Goal: Task Accomplishment & Management: Complete application form

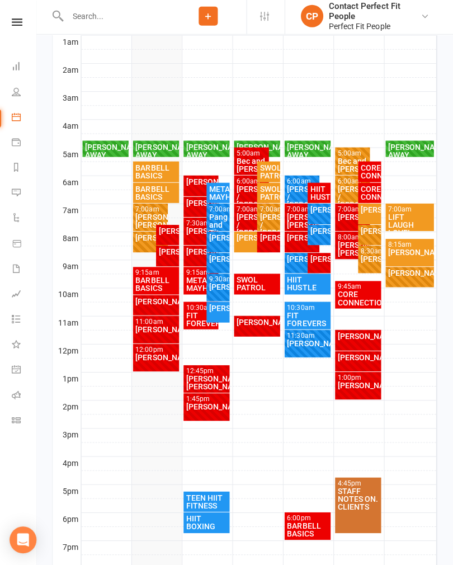
click at [191, 319] on div "FIT FOREVERS" at bounding box center [202, 321] width 31 height 16
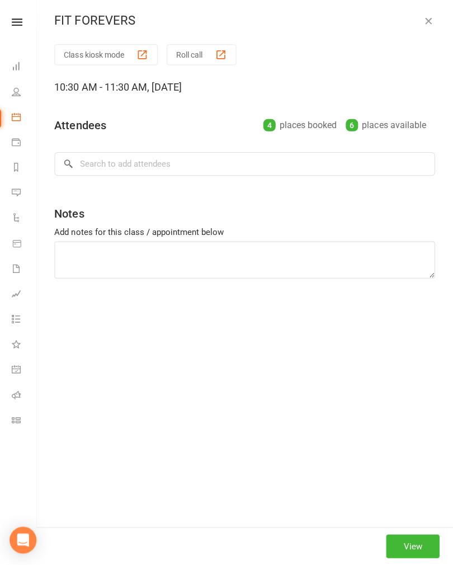
type textarea "50 on 20 off change after 4 sets Ski erg Step ups Snatches Mountain climbers of…"
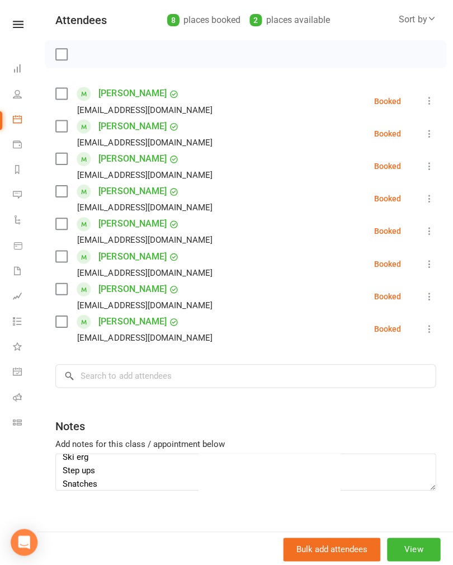
scroll to position [18, 0]
click at [336, 484] on textarea "50 on 20 off change after 4 sets Ski erg Step ups Snatches Mountain climbers of…" at bounding box center [245, 470] width 379 height 37
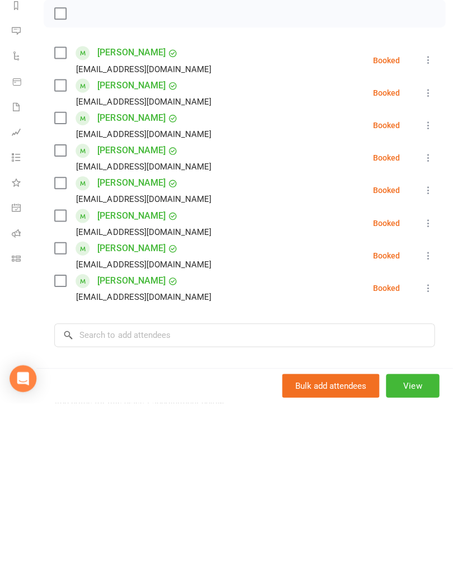
scroll to position [0, 0]
click at [339, 207] on li "[PERSON_NAME] [EMAIL_ADDRESS][DOMAIN_NAME] Booked More info Remove Check in Mar…" at bounding box center [245, 223] width 379 height 32
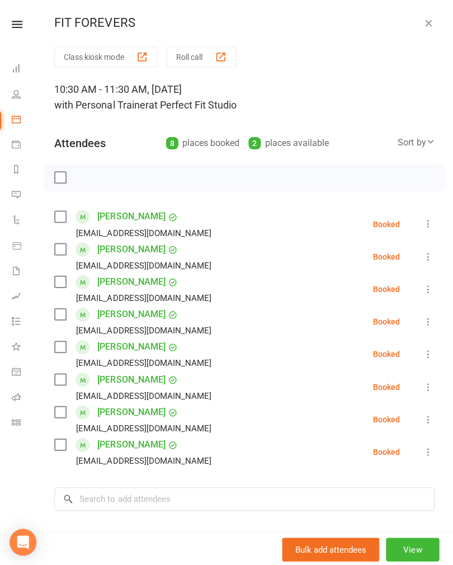
click at [430, 22] on icon "button" at bounding box center [428, 22] width 11 height 11
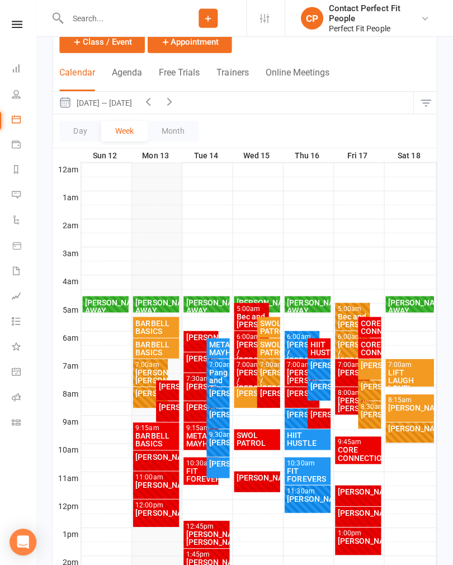
scroll to position [61, 0]
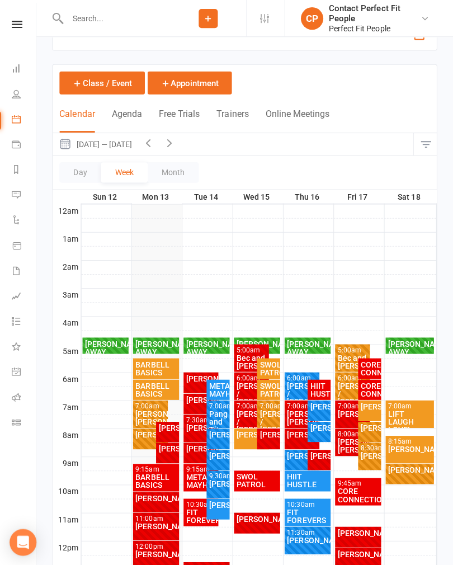
click at [80, 24] on input "text" at bounding box center [118, 19] width 106 height 16
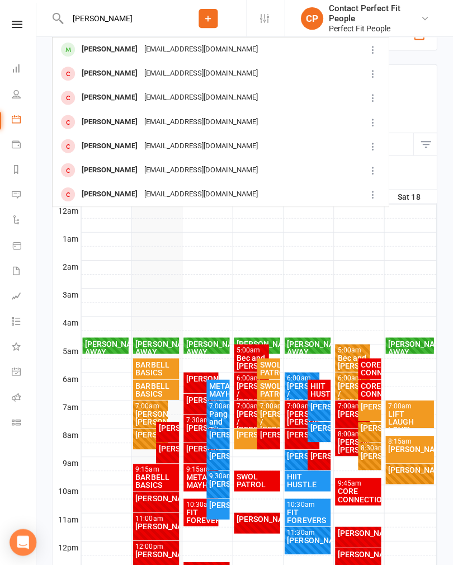
type input "[PERSON_NAME]"
click at [278, 51] on div "[PERSON_NAME] [EMAIL_ADDRESS][DOMAIN_NAME]" at bounding box center [205, 49] width 301 height 23
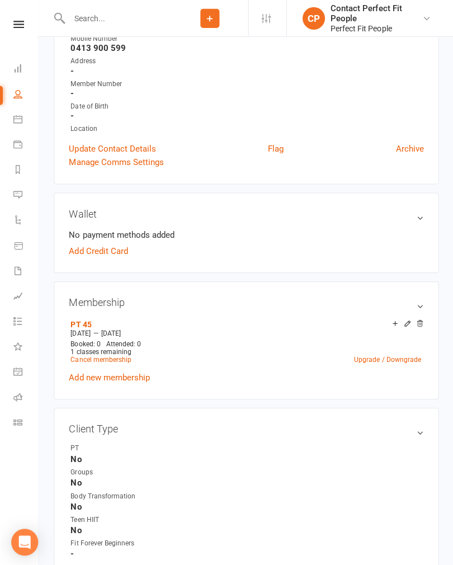
scroll to position [189, 0]
click at [81, 379] on link "Add new membership" at bounding box center [109, 376] width 81 height 10
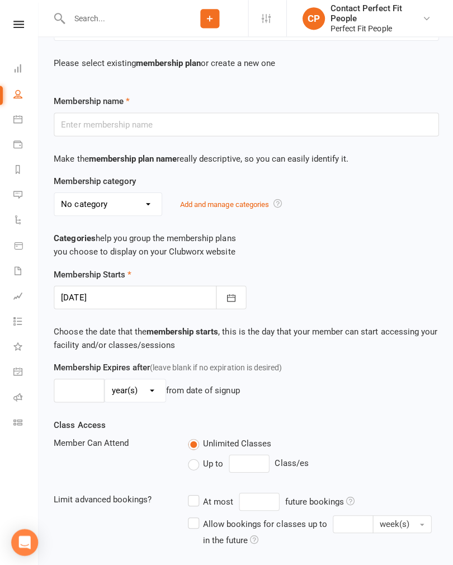
scroll to position [119, 0]
click at [16, 115] on icon at bounding box center [17, 118] width 9 height 9
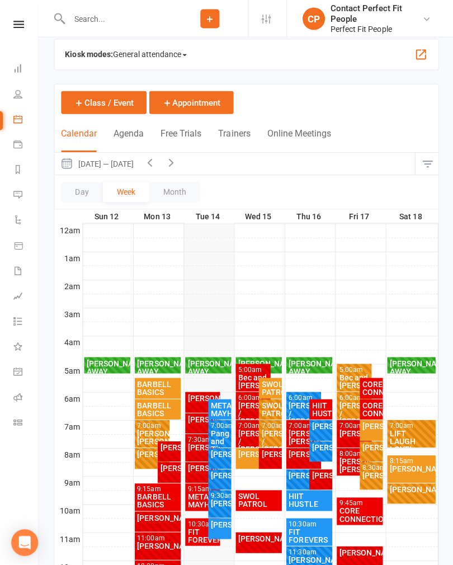
scroll to position [9, 0]
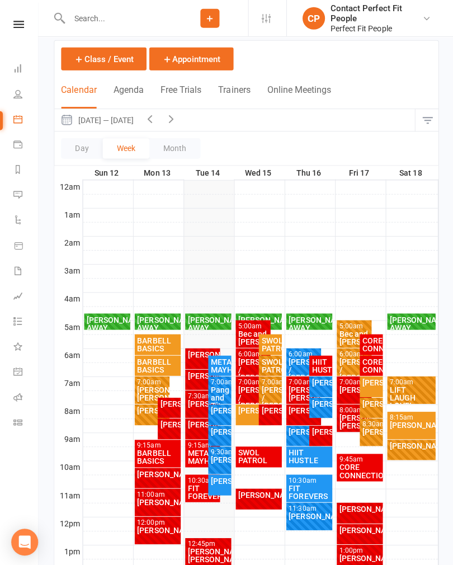
click at [193, 489] on div "FIT FOREVERS" at bounding box center [202, 491] width 31 height 16
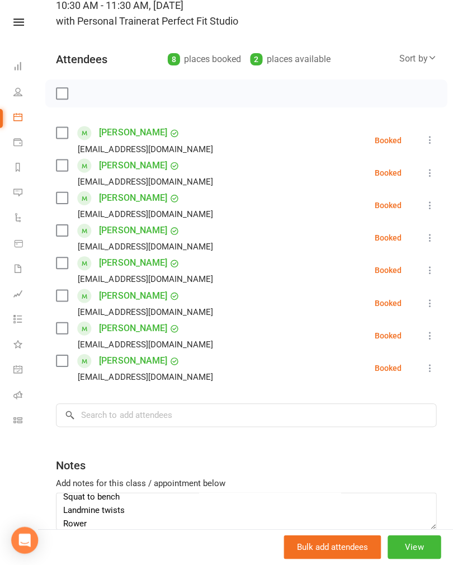
scroll to position [73, 0]
click at [16, 24] on icon at bounding box center [18, 24] width 11 height 7
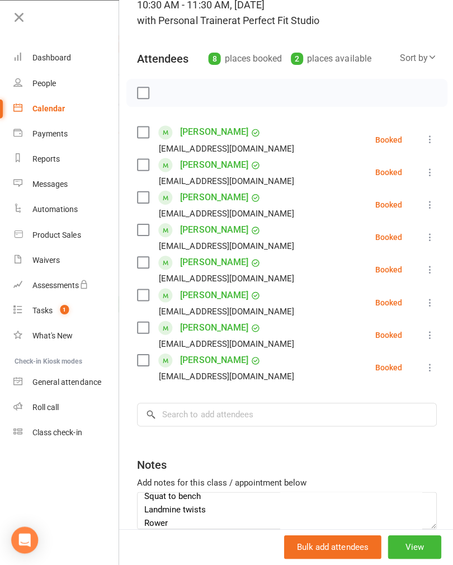
click at [54, 260] on div "Waivers" at bounding box center [45, 261] width 27 height 9
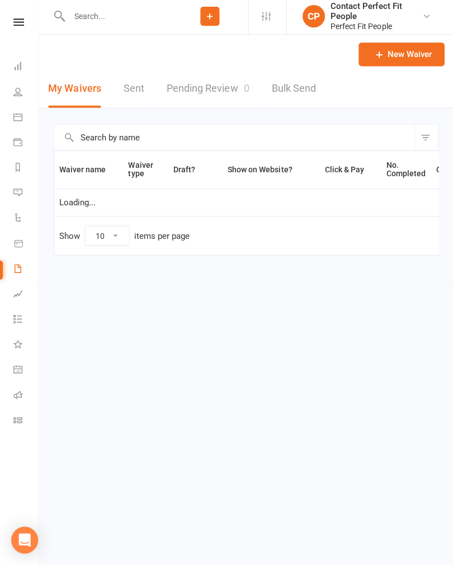
select select "100"
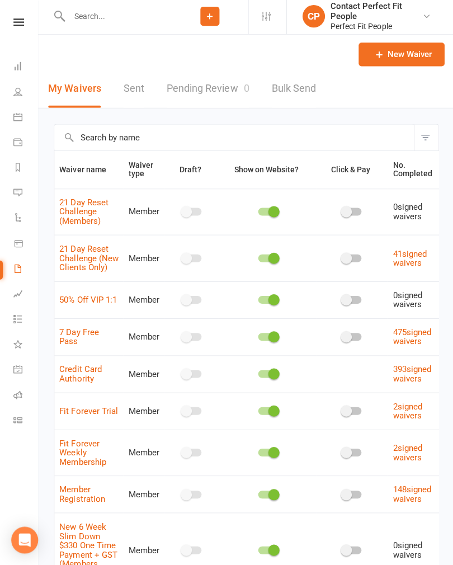
click at [408, 54] on link "New Waiver" at bounding box center [400, 56] width 86 height 23
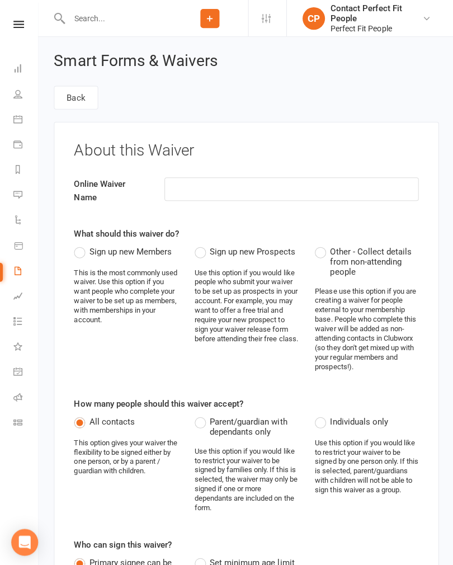
click at [266, 185] on input at bounding box center [290, 188] width 253 height 23
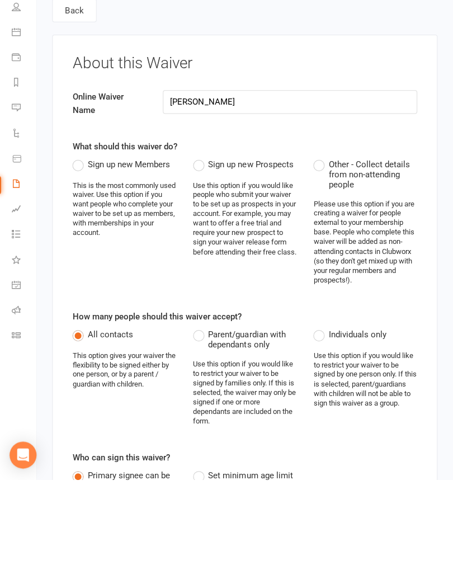
type input "[PERSON_NAME]"
click at [81, 244] on label "Sign up new Members" at bounding box center [122, 250] width 97 height 13
click at [81, 244] on input "Sign up new Members" at bounding box center [77, 244] width 7 height 0
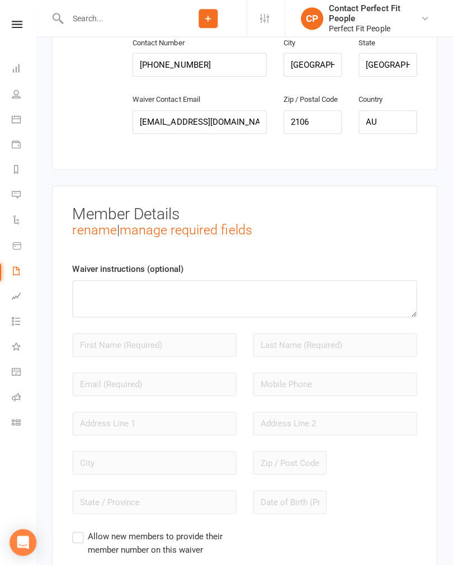
scroll to position [983, 0]
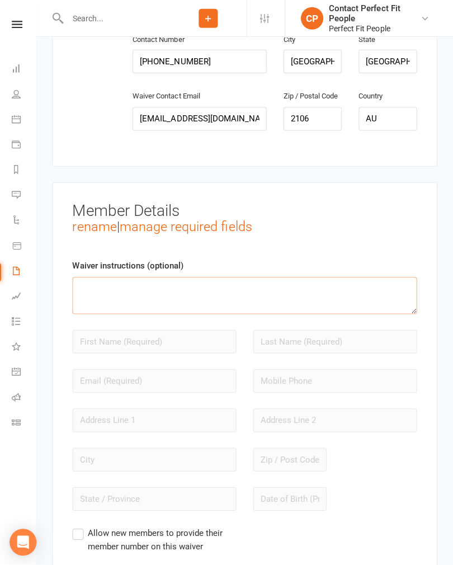
click at [337, 276] on textarea at bounding box center [245, 294] width 343 height 37
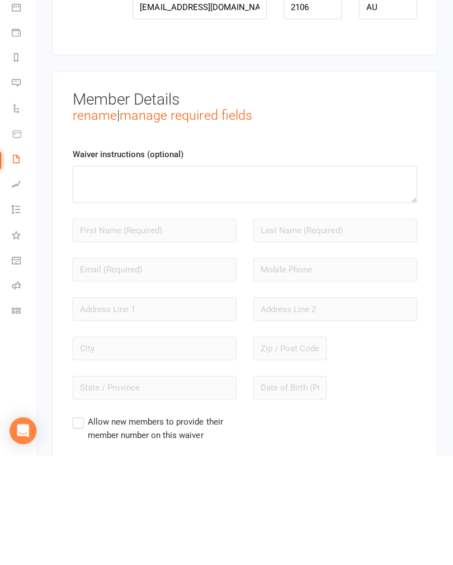
scroll to position [1094, 0]
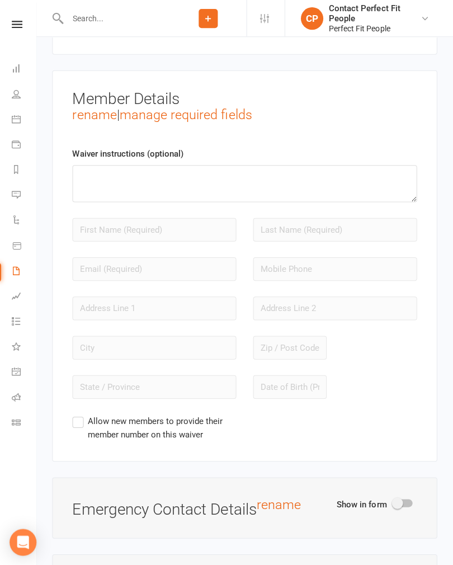
click at [79, 196] on div "Waiver instructions (optional) Allow new members to provide their member number…" at bounding box center [245, 293] width 343 height 293
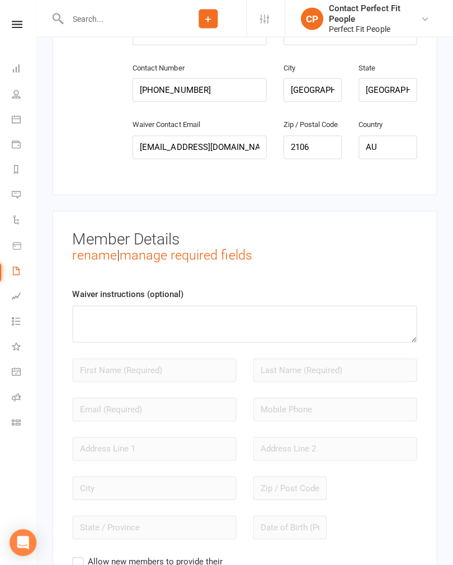
scroll to position [969, 0]
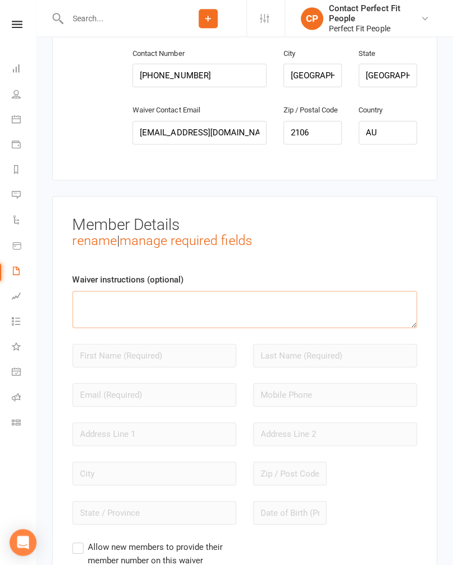
click at [103, 290] on textarea at bounding box center [245, 308] width 343 height 37
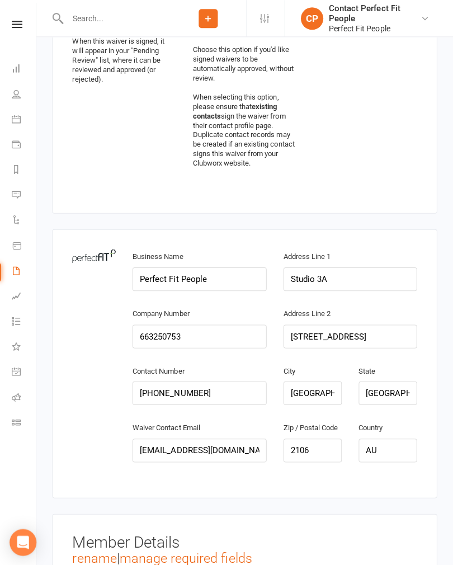
scroll to position [653, 0]
click at [16, 24] on icon at bounding box center [18, 24] width 11 height 7
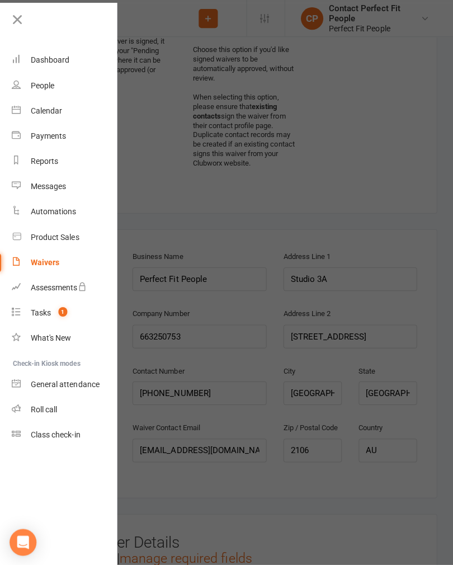
click at [34, 103] on link "Calendar" at bounding box center [66, 110] width 106 height 25
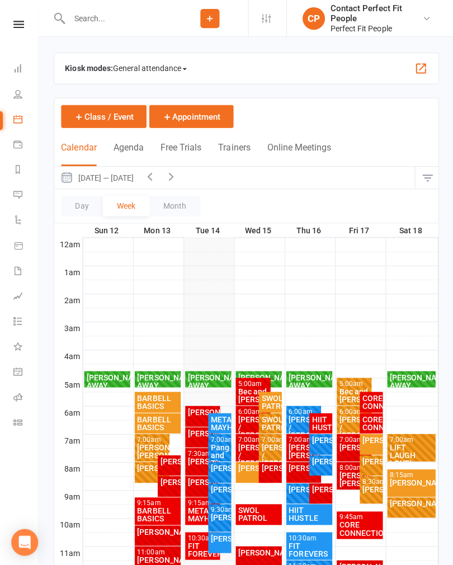
click at [215, 540] on div "[PERSON_NAME]" at bounding box center [219, 536] width 18 height 8
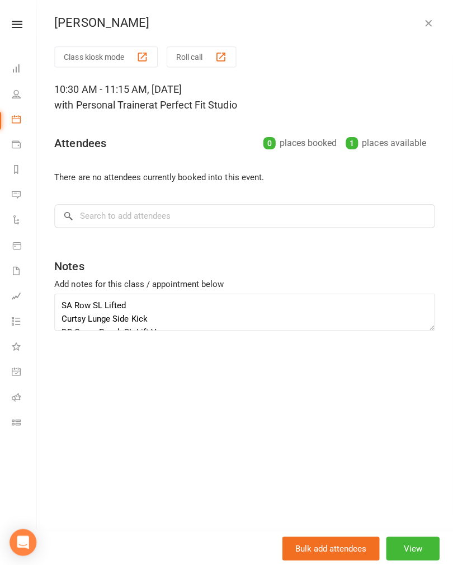
click at [9, 27] on link at bounding box center [19, 24] width 40 height 7
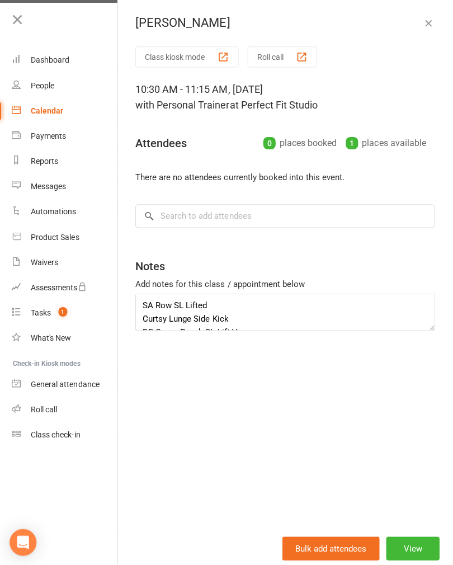
click at [432, 29] on button "button" at bounding box center [428, 22] width 13 height 13
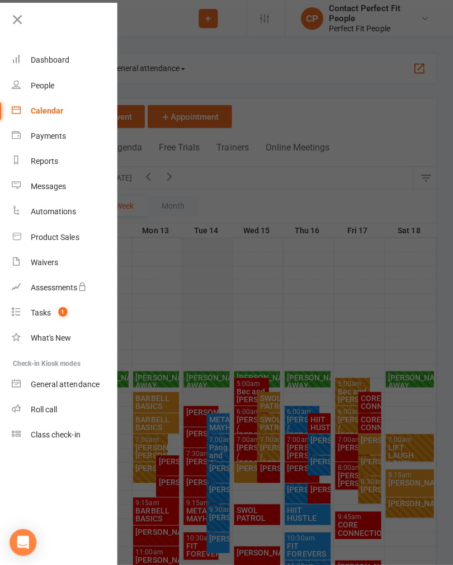
click at [39, 258] on div "Waivers" at bounding box center [45, 261] width 27 height 9
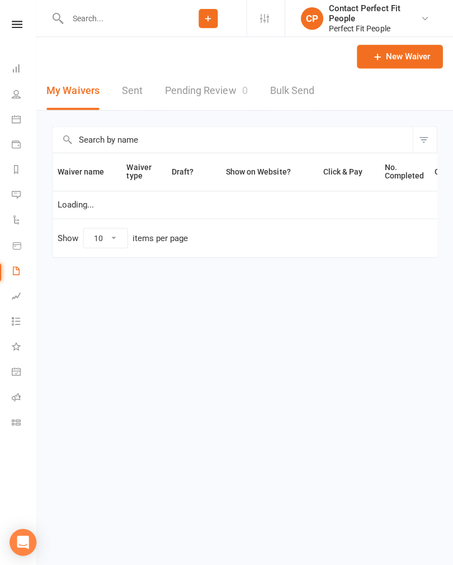
select select "100"
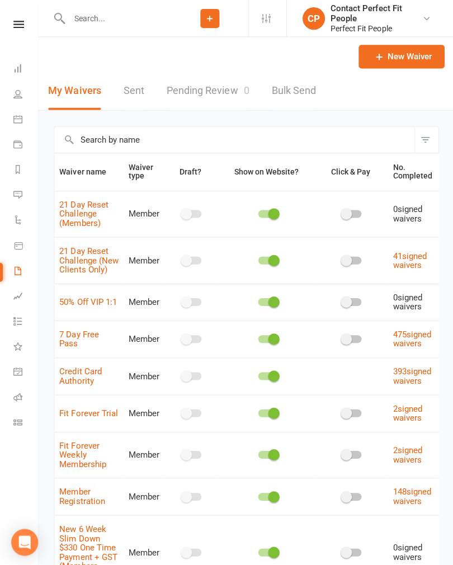
click at [426, 63] on link "New Waiver" at bounding box center [400, 56] width 86 height 23
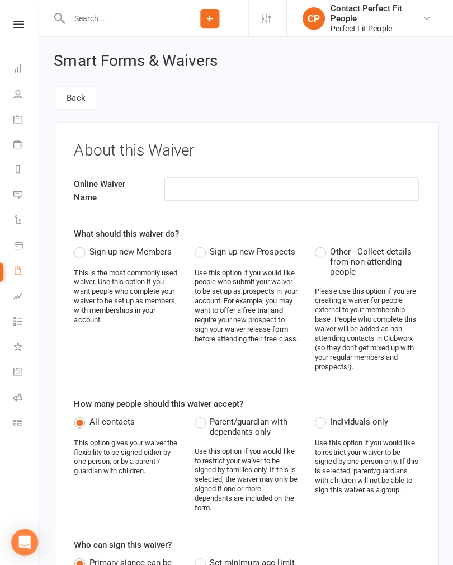
click at [11, 25] on link at bounding box center [19, 24] width 40 height 7
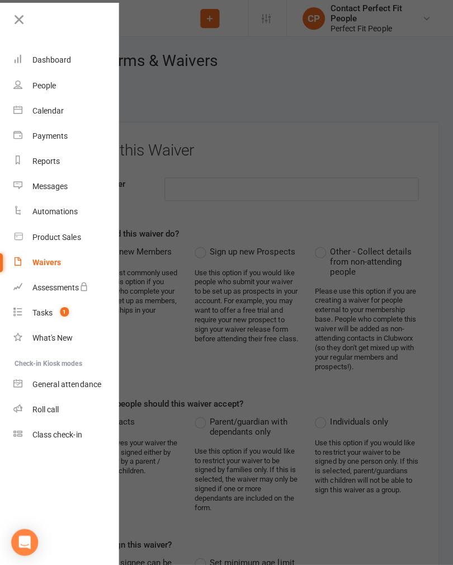
click at [41, 110] on div "Calendar" at bounding box center [47, 110] width 31 height 9
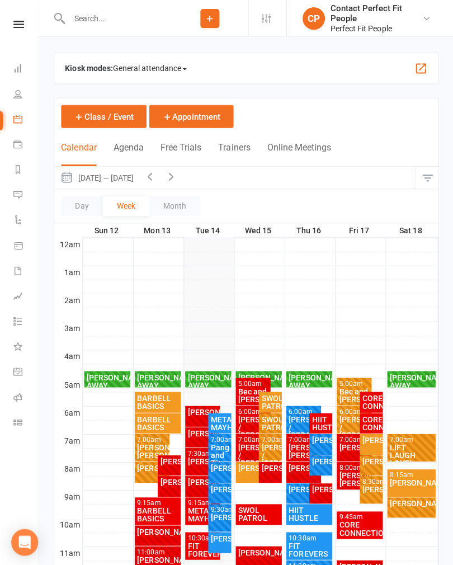
click at [15, 25] on icon at bounding box center [18, 24] width 11 height 7
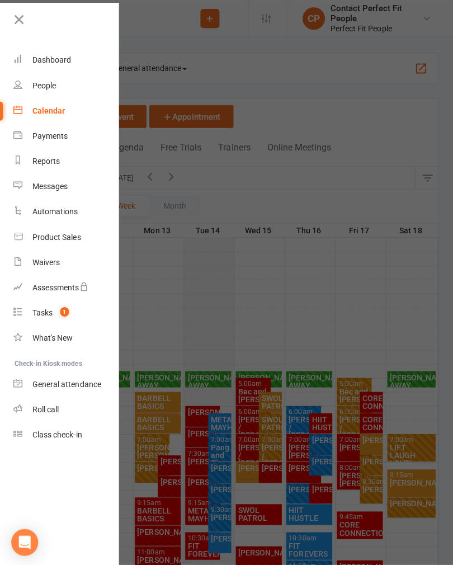
click at [43, 265] on div "Waivers" at bounding box center [45, 261] width 27 height 9
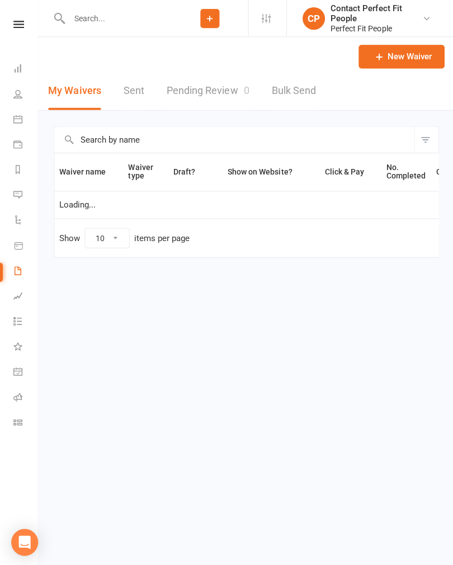
select select "100"
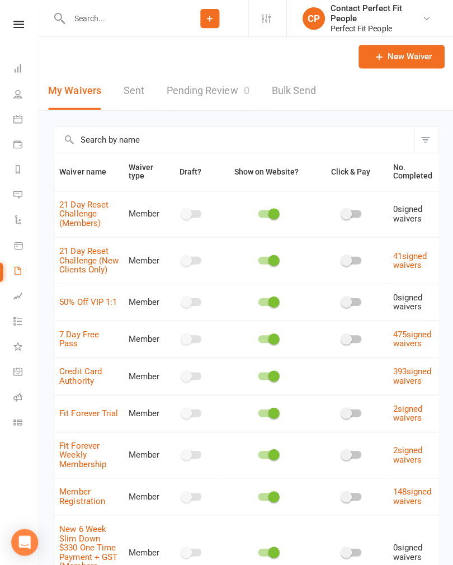
click at [402, 59] on link "New Waiver" at bounding box center [400, 56] width 86 height 23
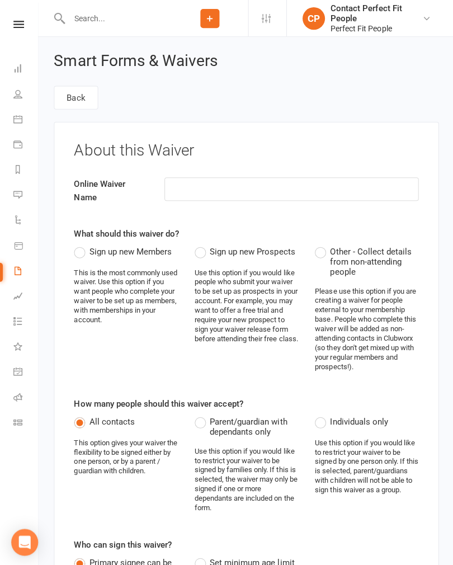
click at [362, 192] on input at bounding box center [290, 188] width 253 height 23
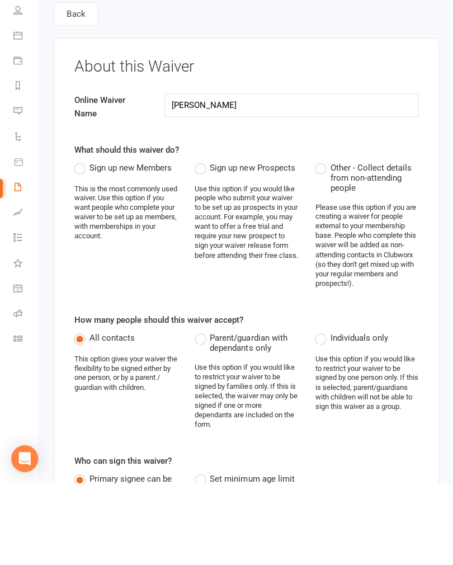
type input "[PERSON_NAME]"
click at [73, 244] on div "Sign up new Members This is the most commonly used waiver. Use this option if y…" at bounding box center [125, 288] width 120 height 89
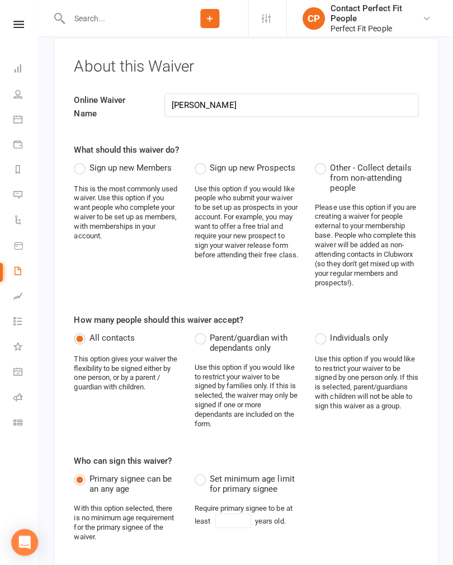
scroll to position [83, 0]
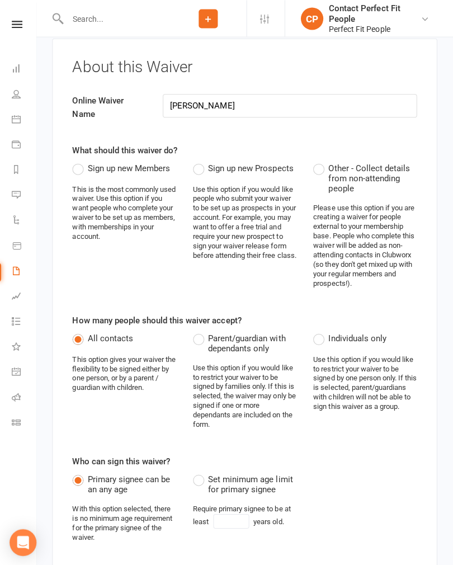
click at [75, 171] on label "Sign up new Members" at bounding box center [122, 166] width 97 height 13
click at [75, 160] on input "Sign up new Members" at bounding box center [77, 160] width 7 height 0
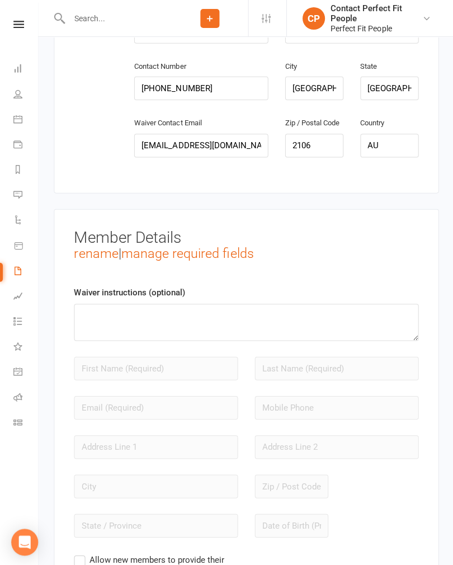
scroll to position [957, 0]
click at [92, 408] on div at bounding box center [155, 413] width 180 height 39
click at [347, 447] on div at bounding box center [335, 452] width 180 height 39
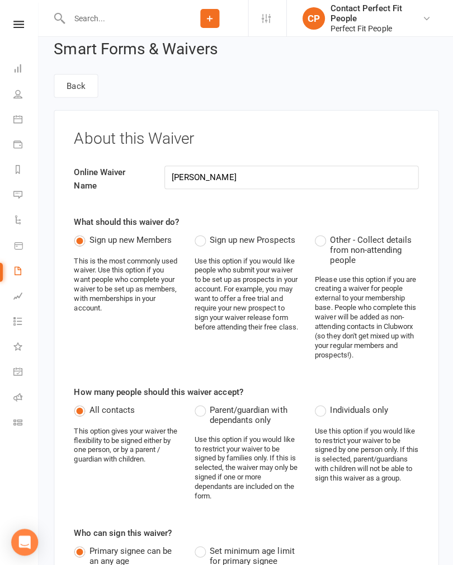
scroll to position [0, 0]
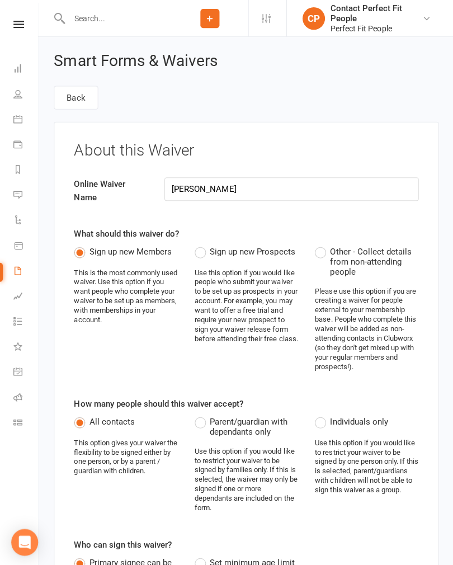
click at [30, 121] on link "Calendar" at bounding box center [25, 119] width 25 height 25
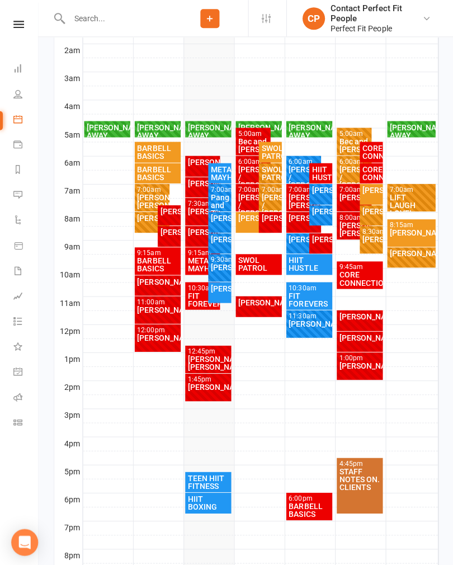
click at [195, 298] on div "FIT FOREVERS" at bounding box center [202, 299] width 31 height 16
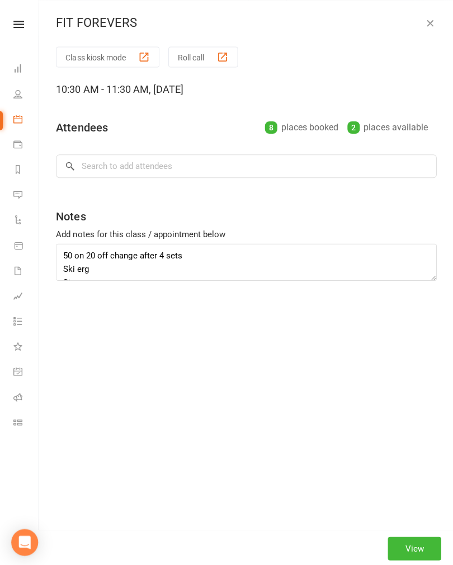
scroll to position [249, 0]
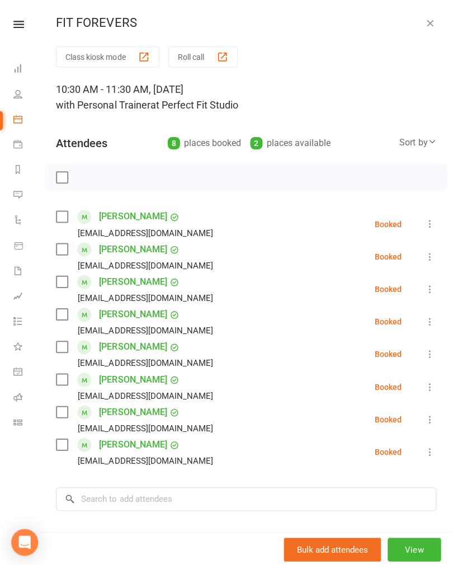
click at [62, 172] on label at bounding box center [61, 176] width 11 height 11
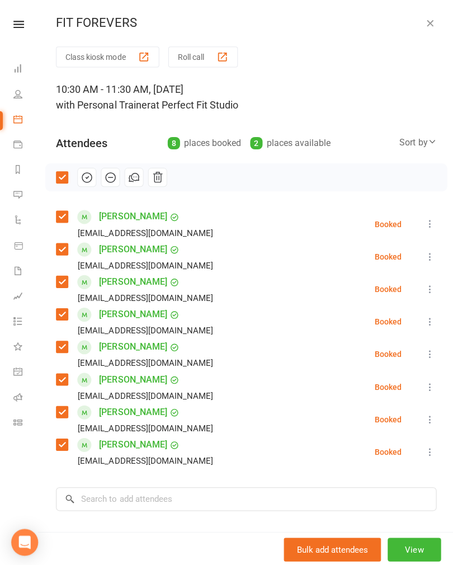
click at [94, 179] on button "button" at bounding box center [86, 176] width 19 height 19
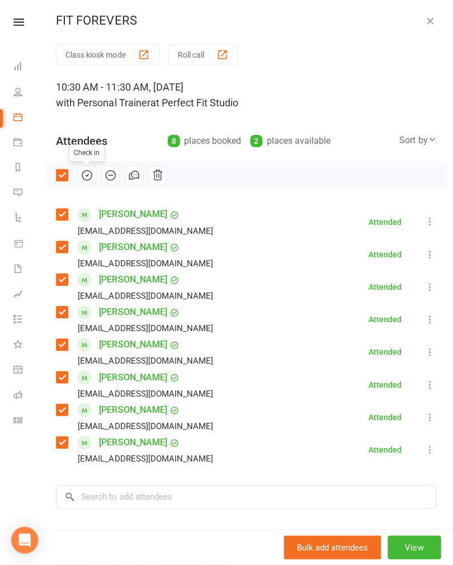
click at [429, 21] on icon "button" at bounding box center [428, 22] width 11 height 11
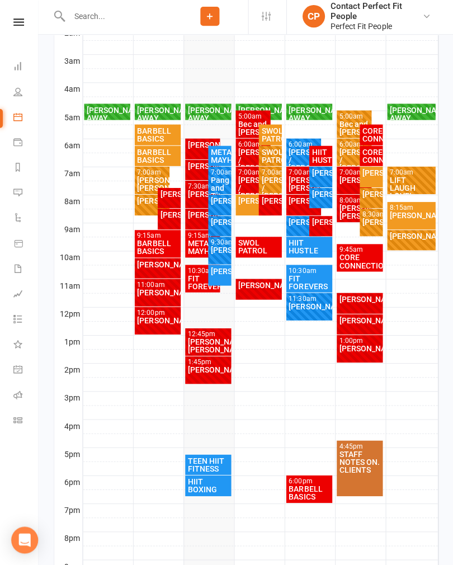
click at [147, 318] on div "[PERSON_NAME]" at bounding box center [157, 322] width 42 height 8
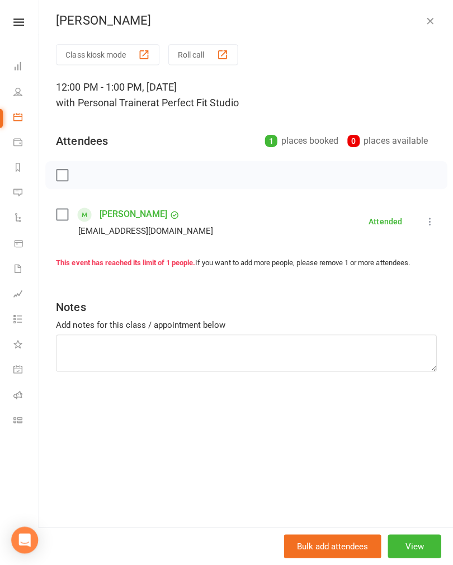
click at [431, 20] on icon "button" at bounding box center [428, 22] width 11 height 11
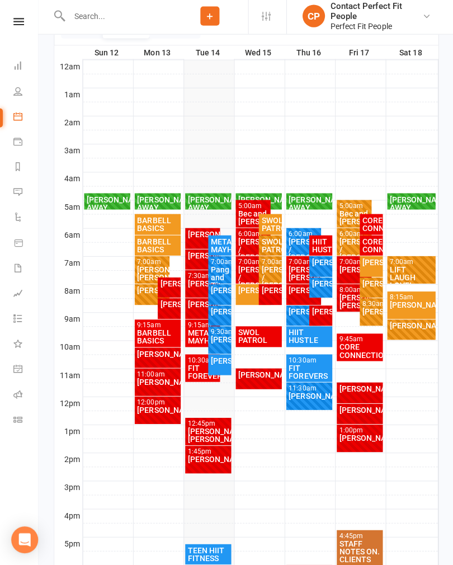
scroll to position [175, 0]
click at [224, 365] on div "[PERSON_NAME]" at bounding box center [219, 361] width 18 height 8
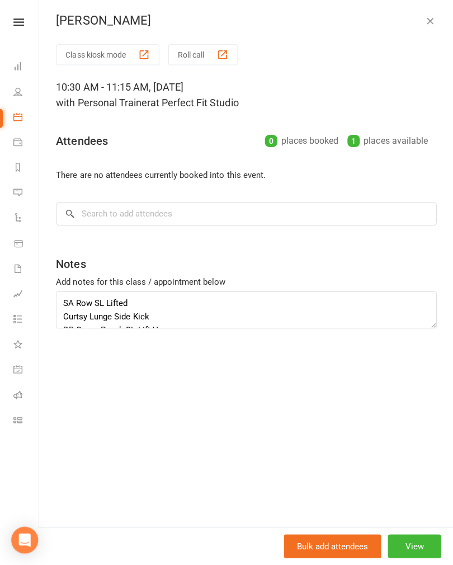
click at [428, 20] on icon "button" at bounding box center [428, 22] width 11 height 11
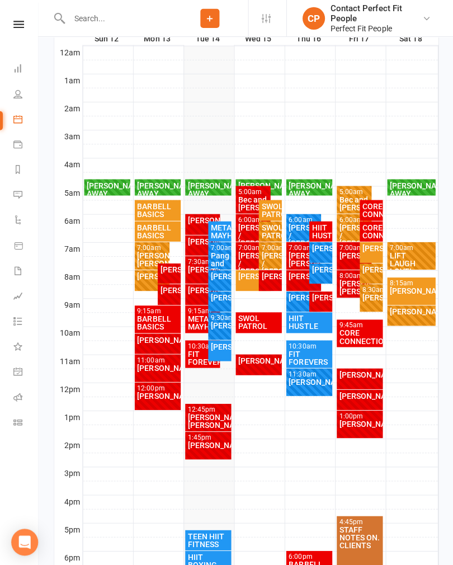
scroll to position [195, 0]
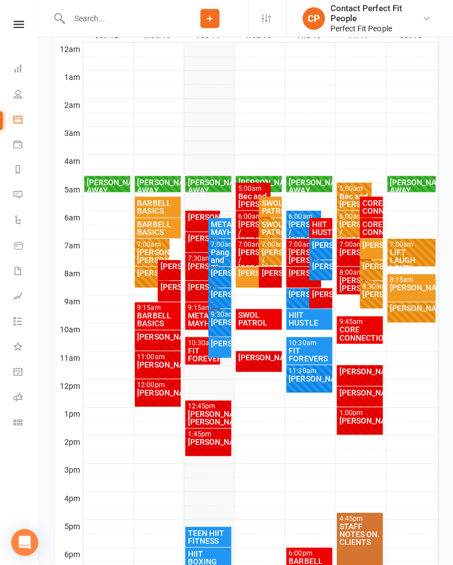
click at [191, 320] on div "METABOLIC MAYHEM" at bounding box center [202, 318] width 31 height 16
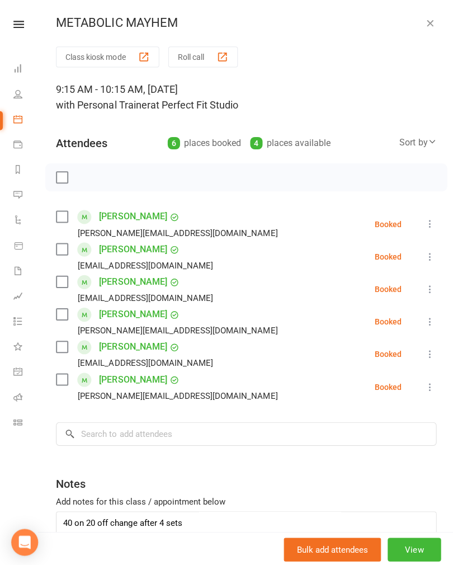
click at [58, 178] on label at bounding box center [61, 176] width 11 height 11
click at [87, 176] on icon "button" at bounding box center [87, 177] width 12 height 12
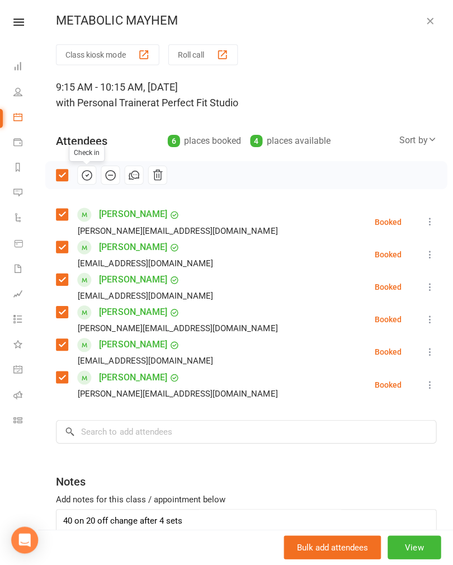
click at [432, 20] on icon "button" at bounding box center [428, 22] width 11 height 11
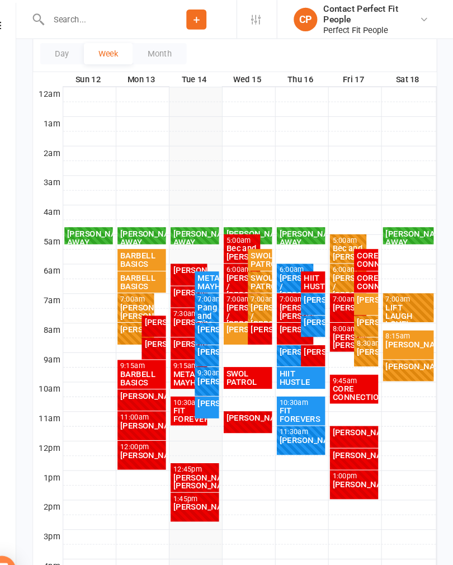
scroll to position [151, 0]
